Goal: Find specific page/section: Find specific page/section

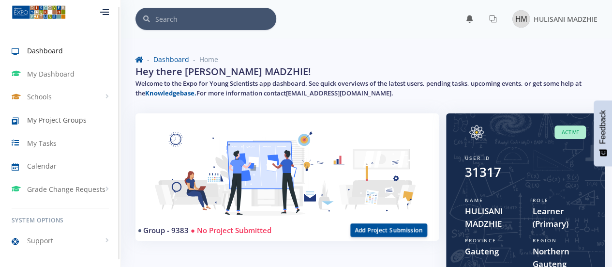
click at [71, 118] on span "My Project Groups" at bounding box center [57, 120] width 60 height 10
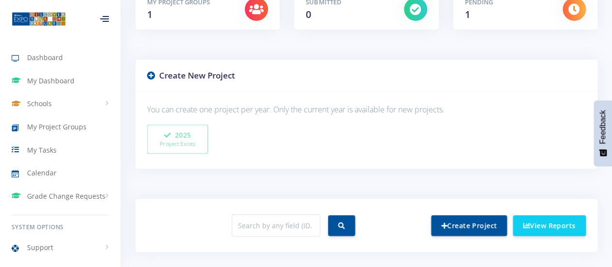
scroll to position [97, 0]
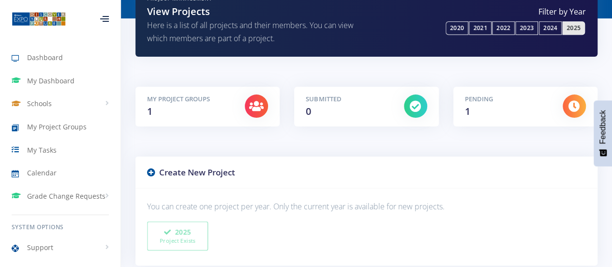
click at [575, 105] on icon at bounding box center [575, 106] width 12 height 12
click at [555, 25] on link "2024" at bounding box center [550, 28] width 23 height 14
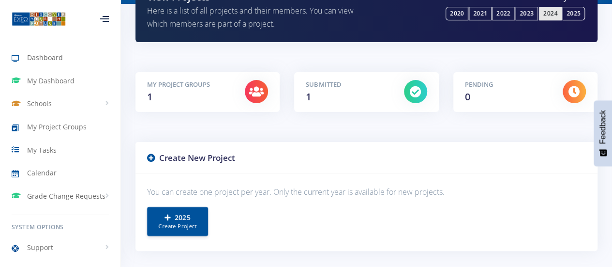
scroll to position [97, 0]
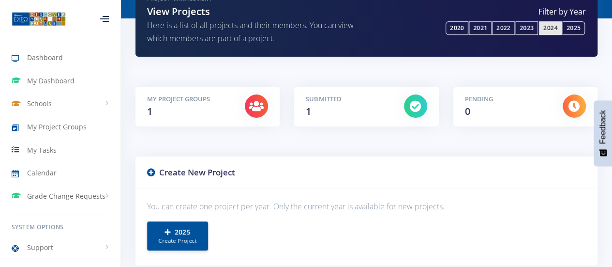
click at [416, 106] on icon at bounding box center [416, 106] width 12 height 12
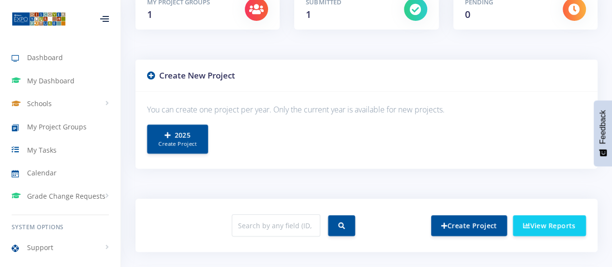
scroll to position [393, 0]
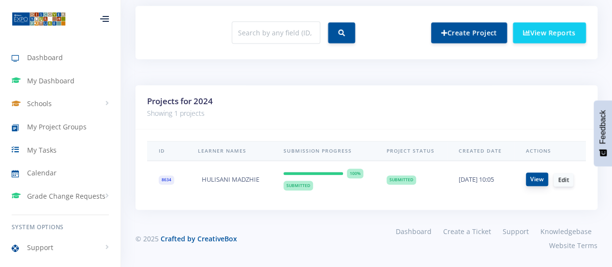
click at [538, 172] on link "View" at bounding box center [537, 179] width 22 height 14
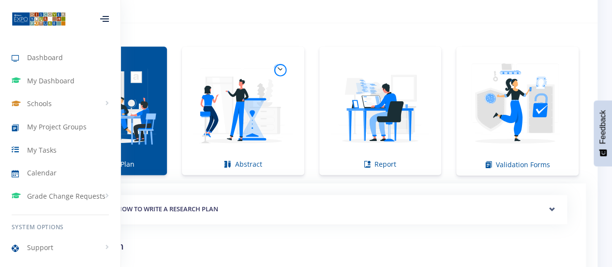
scroll to position [678, 0]
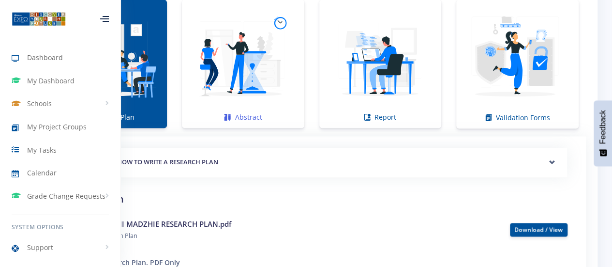
click at [256, 65] on img at bounding box center [243, 58] width 106 height 106
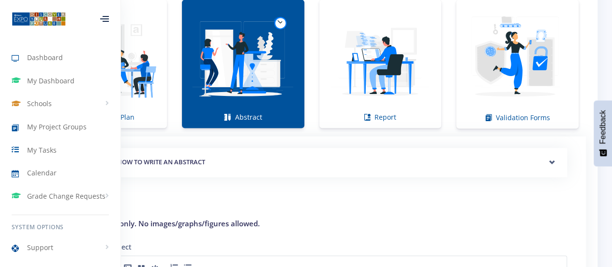
click at [246, 113] on link "Abstract" at bounding box center [243, 64] width 122 height 128
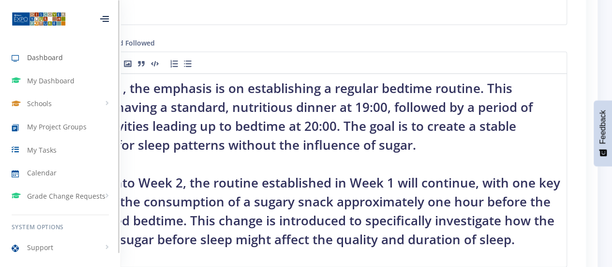
scroll to position [1065, 0]
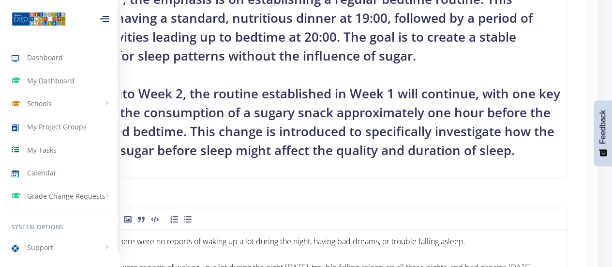
click at [106, 17] on div at bounding box center [104, 19] width 9 height 6
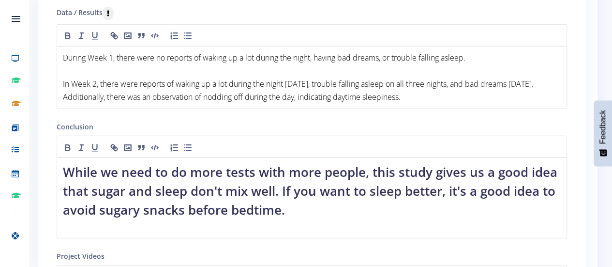
scroll to position [1258, 0]
